Goal: Subscribe to service/newsletter

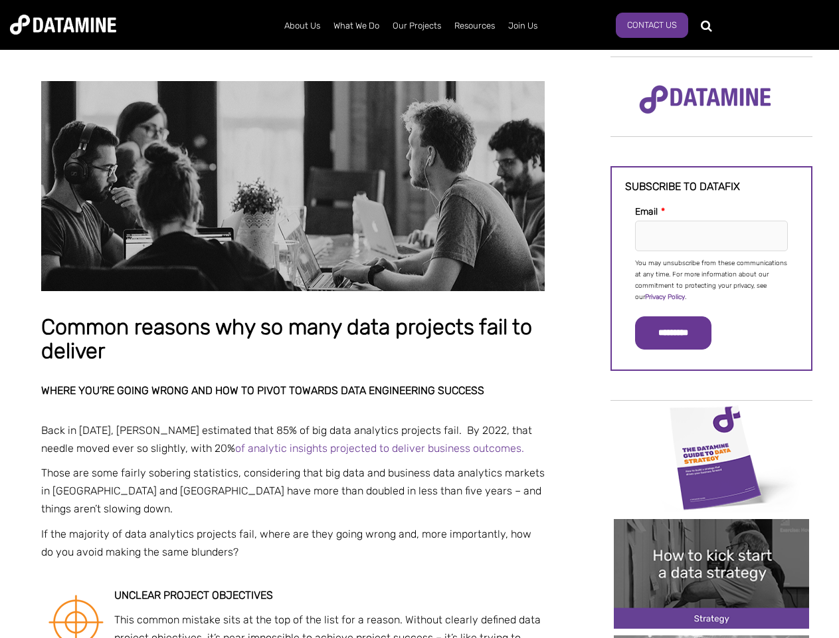
click at [712, 279] on p "You may unsubscribe from these communications at any time. For more information…" at bounding box center [711, 280] width 153 height 45
click at [681, 333] on input "*********" at bounding box center [673, 332] width 76 height 33
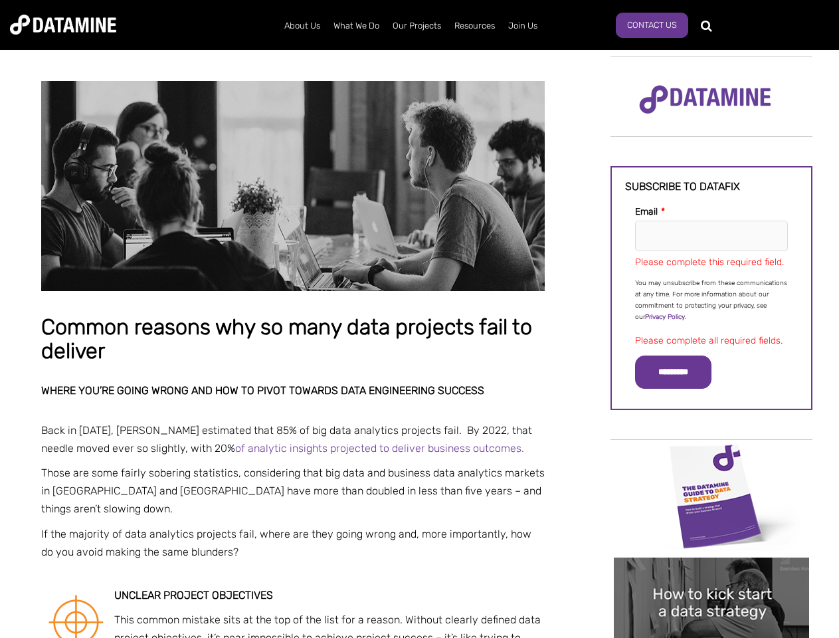
click at [712, 456] on img "Image grid with {{ image_count }} images." at bounding box center [711, 496] width 195 height 110
click at [712, 456] on div "✕" at bounding box center [419, 319] width 839 height 638
click at [712, 573] on div "✕" at bounding box center [419, 319] width 839 height 638
click at [712, 573] on img "Image grid with {{ image_count }} images." at bounding box center [711, 612] width 195 height 110
click at [712, 637] on div "✕" at bounding box center [419, 319] width 839 height 638
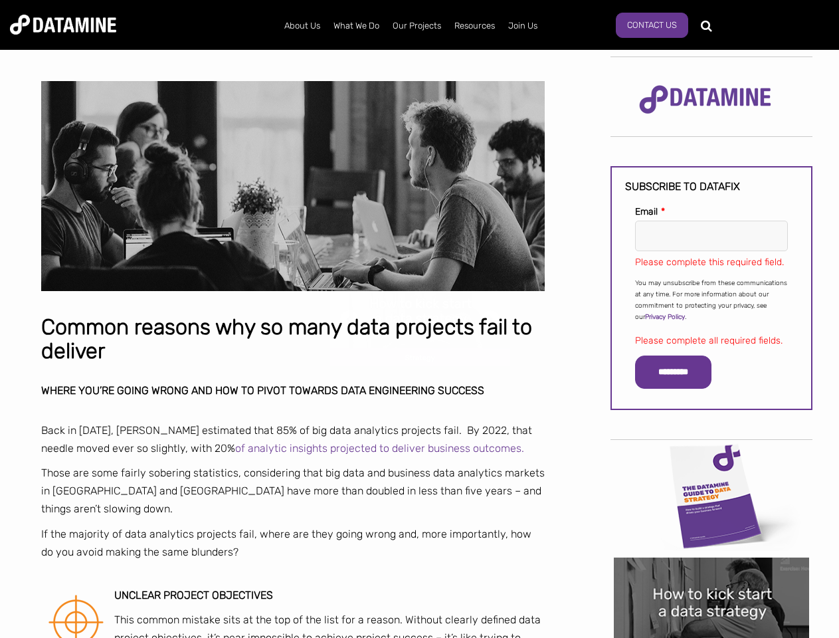
click at [712, 637] on div "✕" at bounding box center [419, 319] width 839 height 638
